Goal: Find specific page/section: Find specific page/section

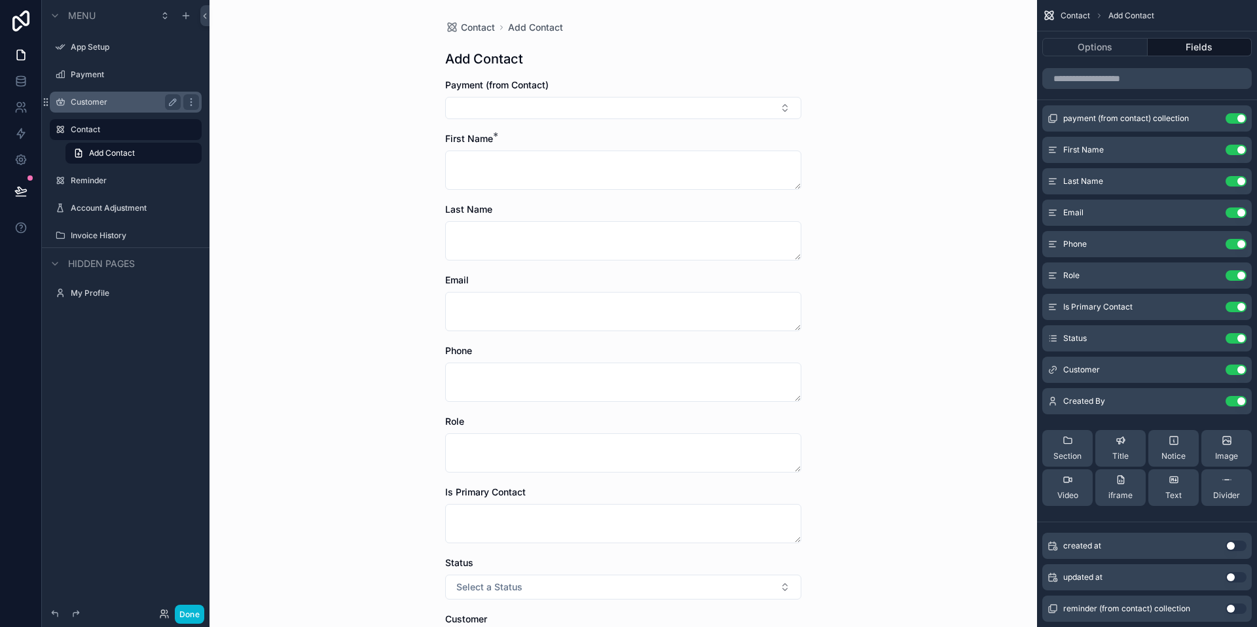
click at [102, 97] on label "Customer" at bounding box center [123, 102] width 105 height 10
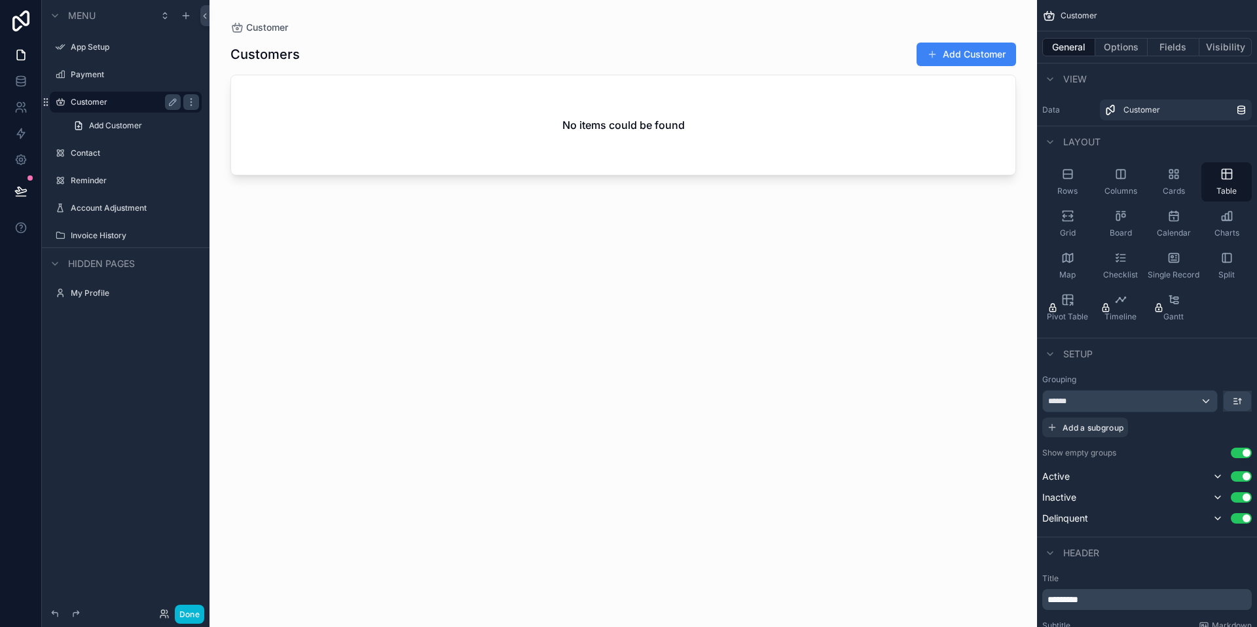
click at [94, 101] on label "Customer" at bounding box center [123, 102] width 105 height 10
click at [104, 204] on label "Account Adjustment" at bounding box center [123, 208] width 105 height 10
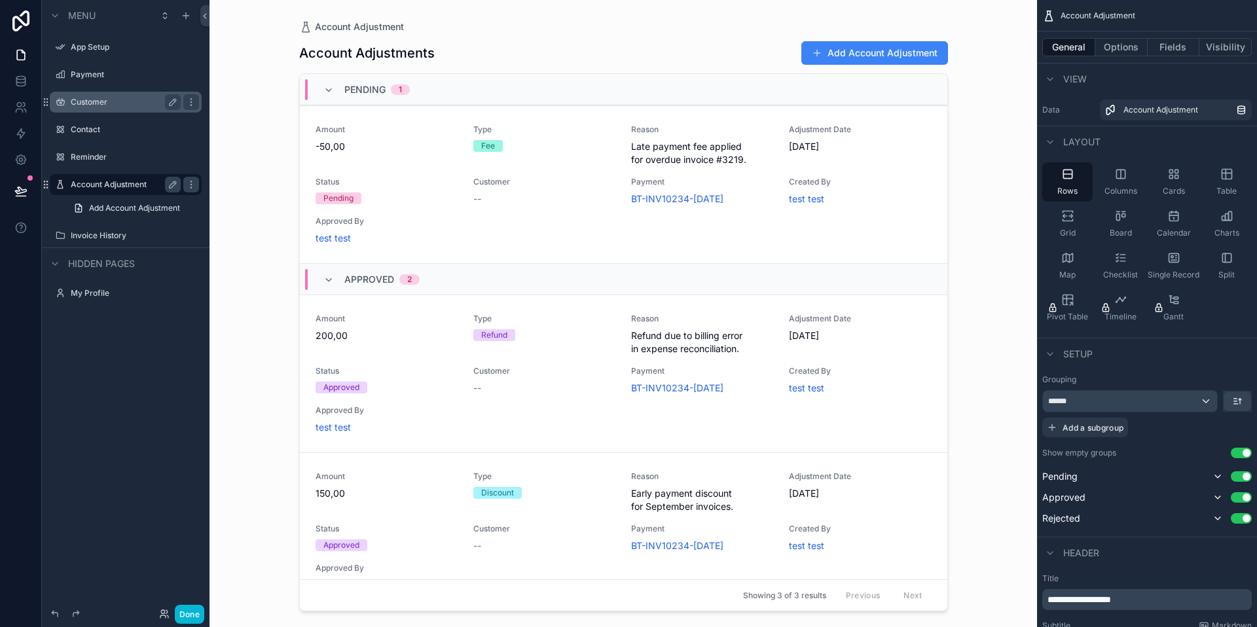
click at [98, 105] on label "Customer" at bounding box center [123, 102] width 105 height 10
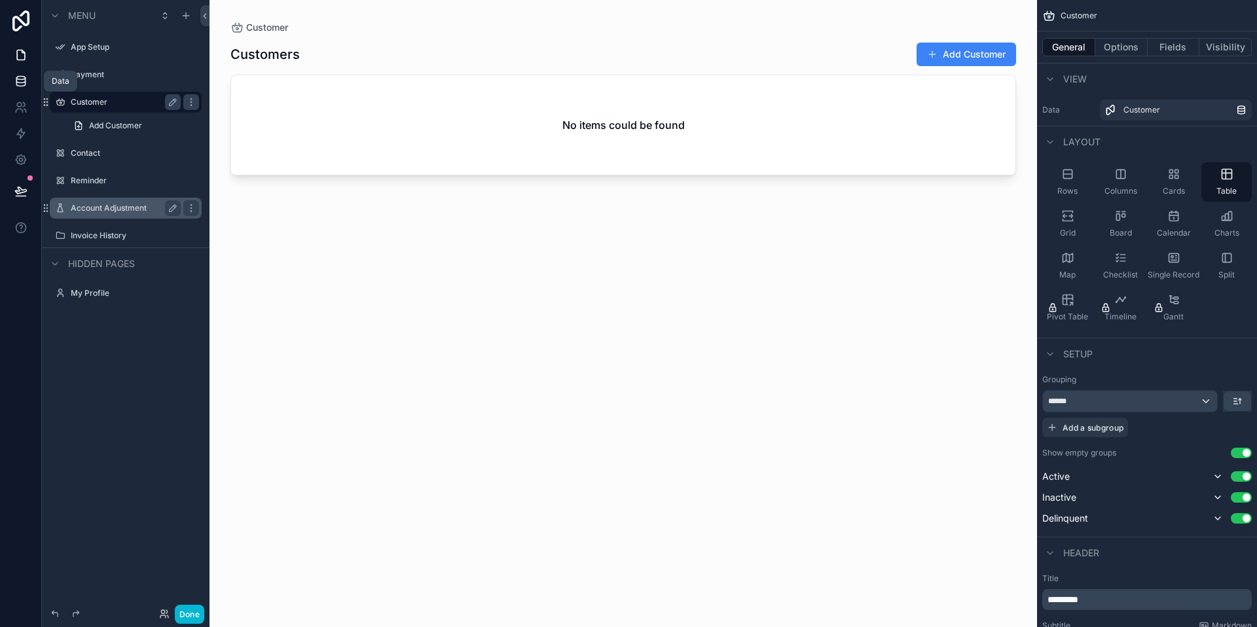
click at [22, 80] on icon at bounding box center [20, 81] width 13 height 13
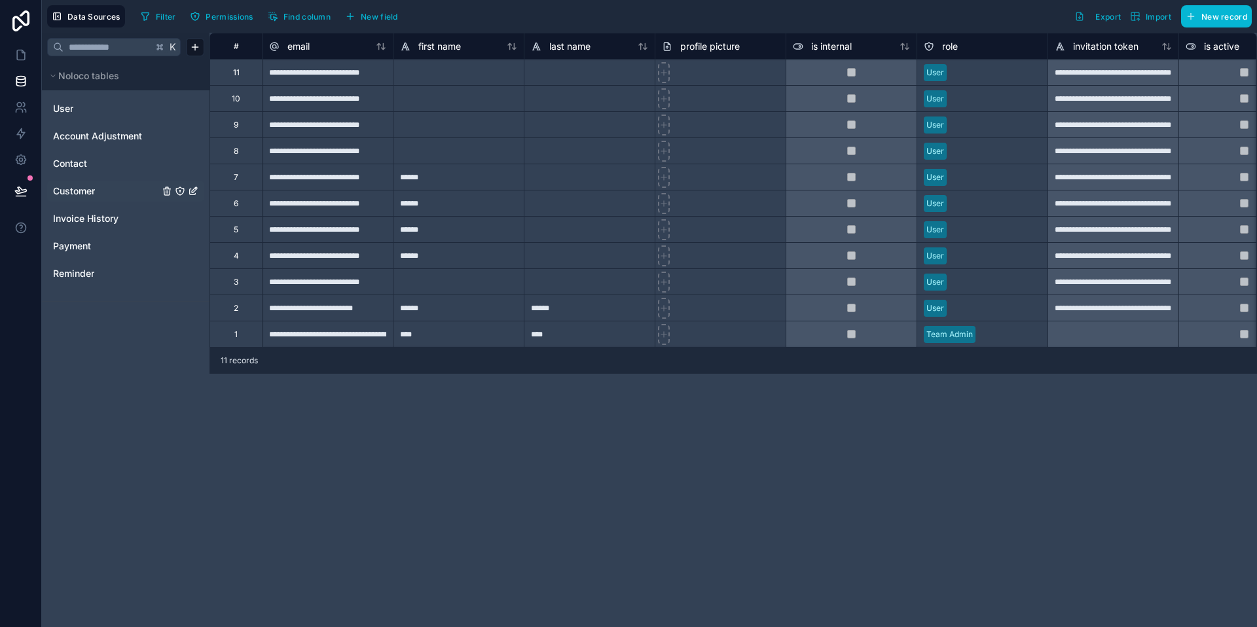
click at [88, 185] on span "Customer" at bounding box center [74, 191] width 42 height 13
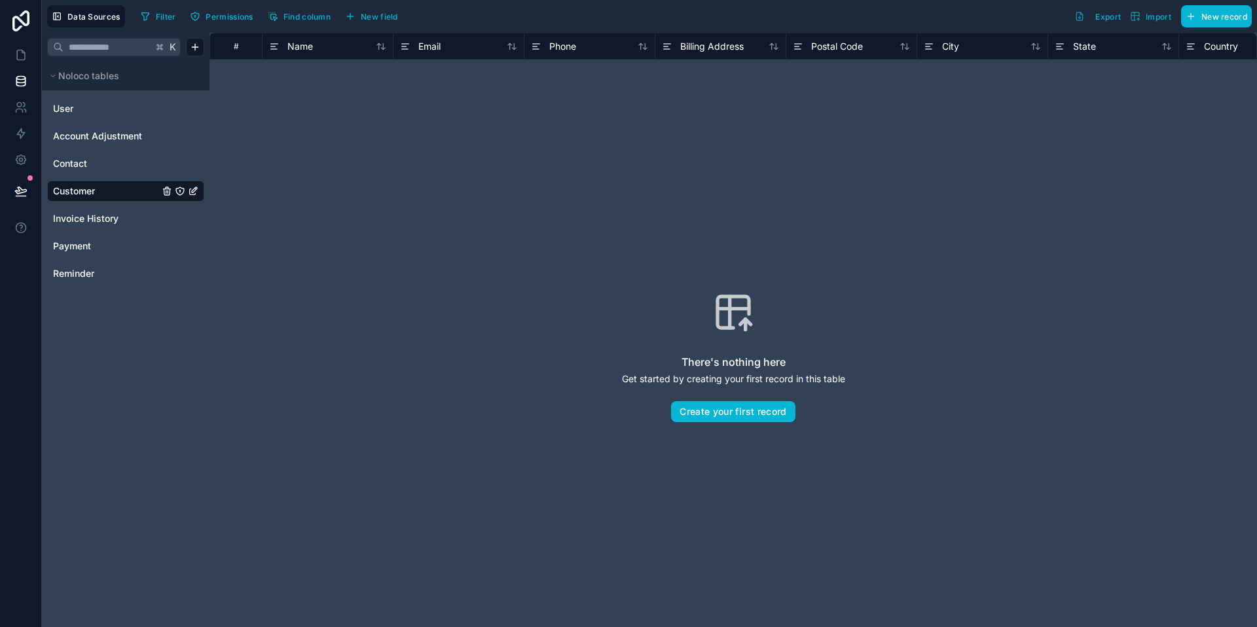
click at [724, 118] on div "There's nothing here Get started by creating your first record in this table Cr…" at bounding box center [733, 357] width 964 height 511
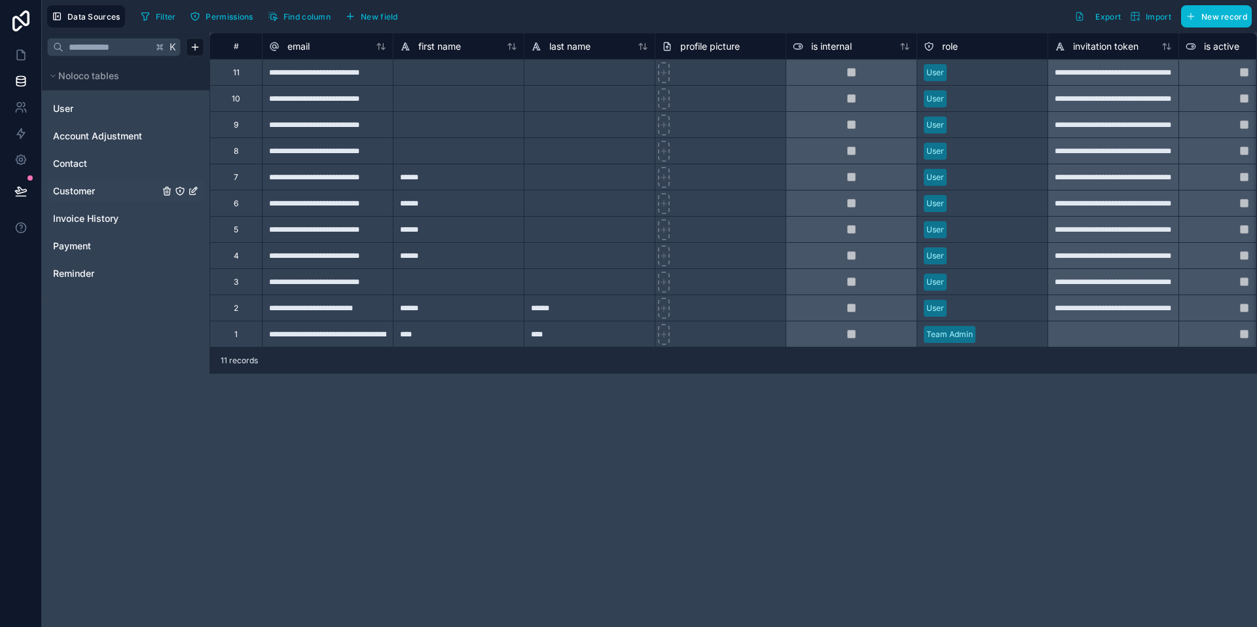
click at [88, 192] on span "Customer" at bounding box center [74, 191] width 42 height 13
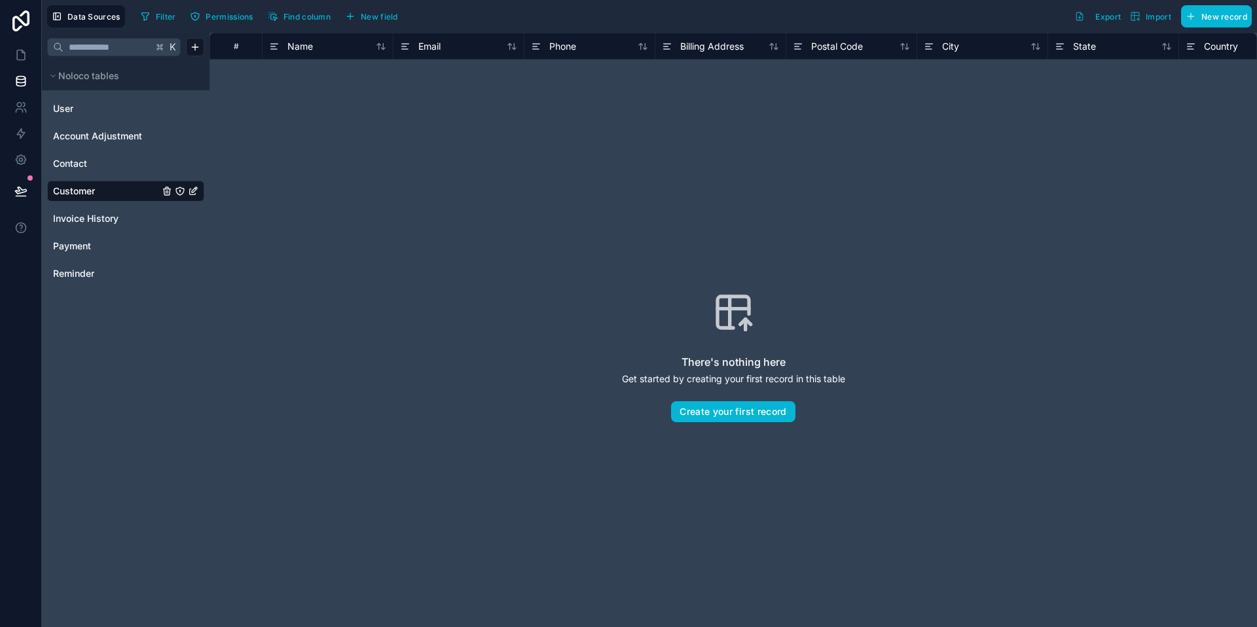
click at [350, 153] on div "There's nothing here Get started by creating your first record in this table Cr…" at bounding box center [733, 357] width 964 height 511
click at [82, 107] on link "User" at bounding box center [106, 108] width 106 height 13
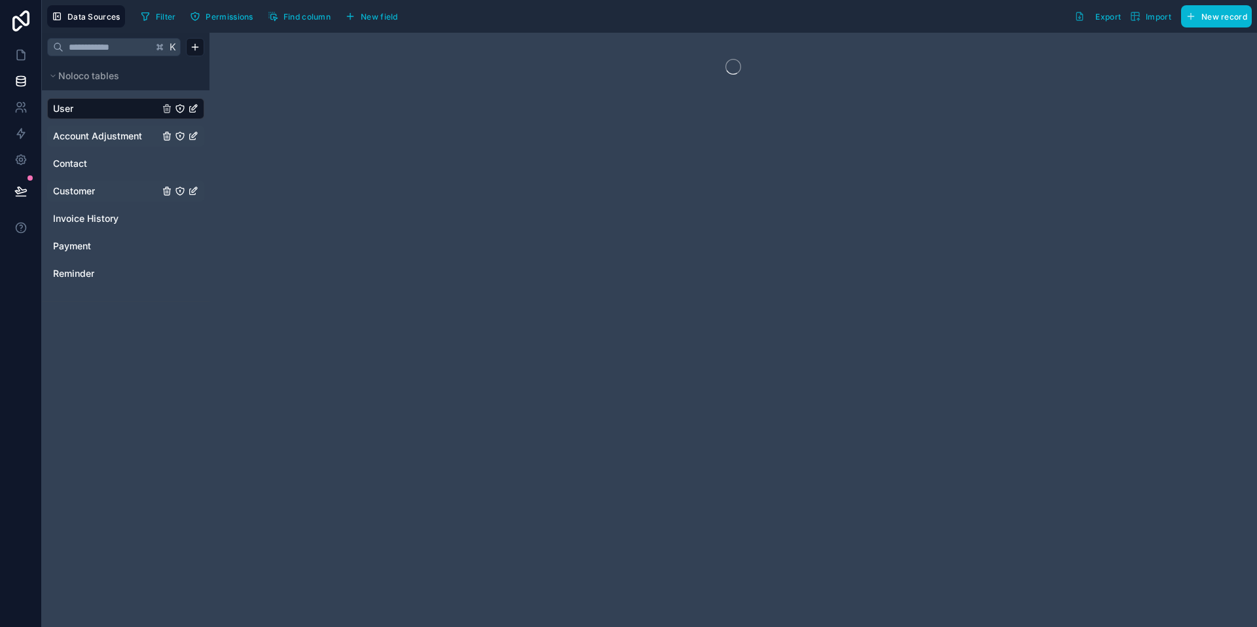
click at [84, 135] on span "Account Adjustment" at bounding box center [97, 136] width 89 height 13
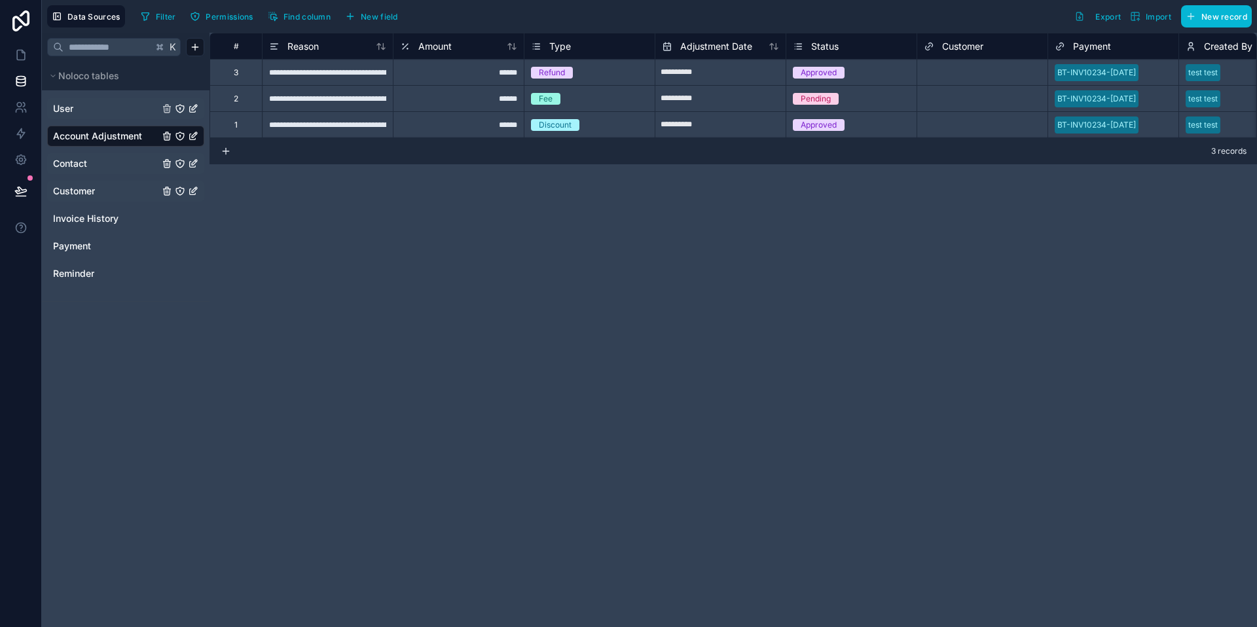
click at [79, 166] on span "Contact" at bounding box center [70, 163] width 34 height 13
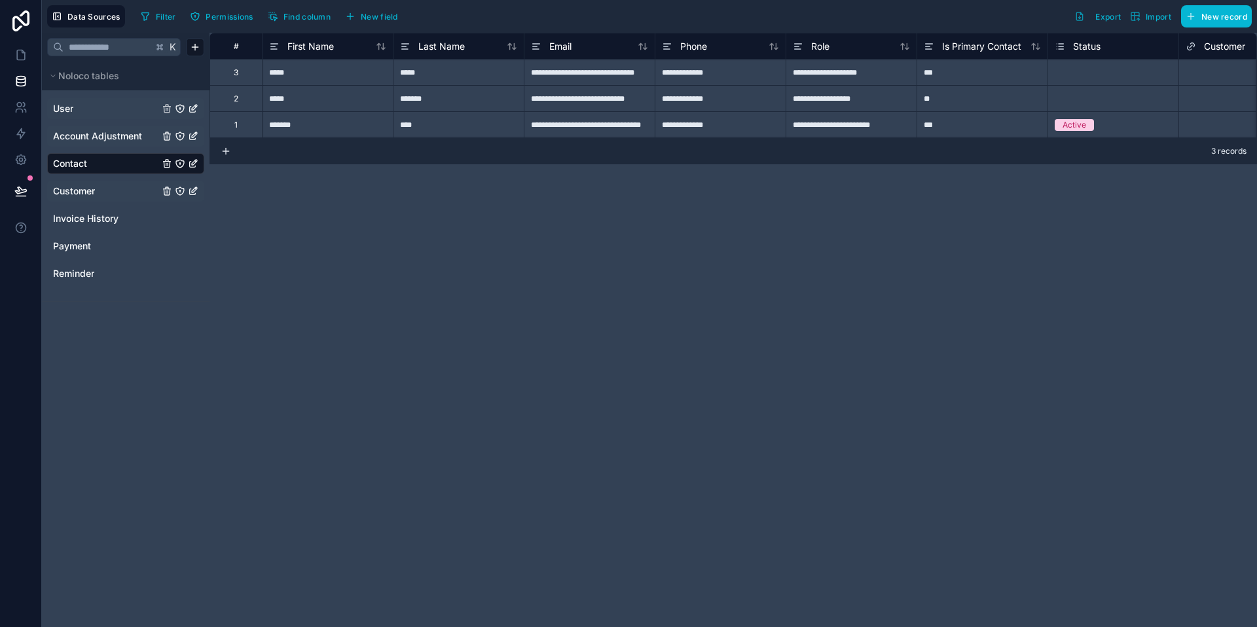
click at [661, 301] on div "**********" at bounding box center [734, 330] width 1048 height 595
